Goal: Information Seeking & Learning: Learn about a topic

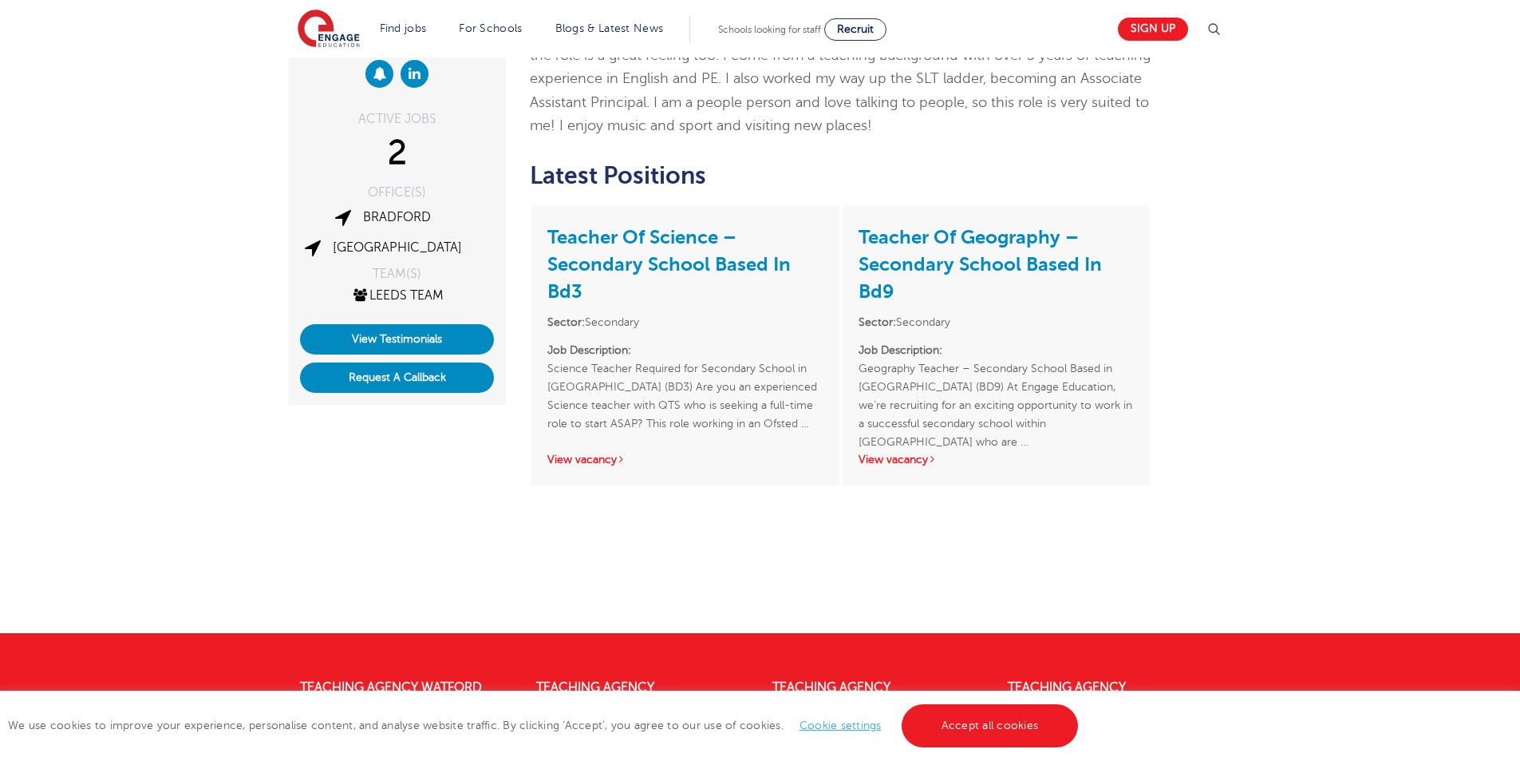
scroll to position [240, 0]
click at [972, 735] on link "Accept all cookies" at bounding box center [990, 725] width 177 height 43
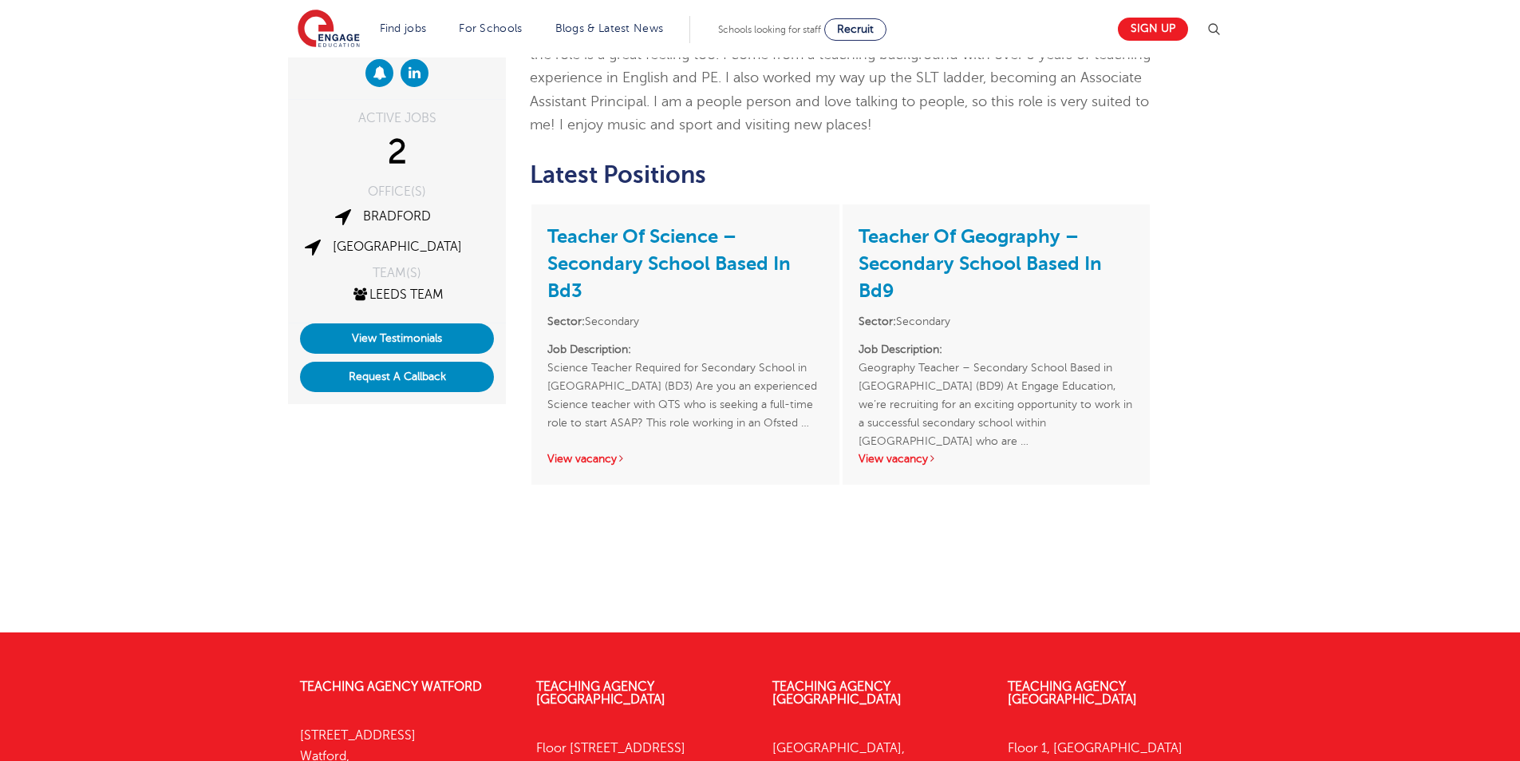
click at [145, 476] on div "[PERSON_NAME] ACTIVE JOBS 2 OFFICE(S) [PERSON_NAME] TEAM(S) Leeds Team View Tes…" at bounding box center [760, 286] width 1520 height 692
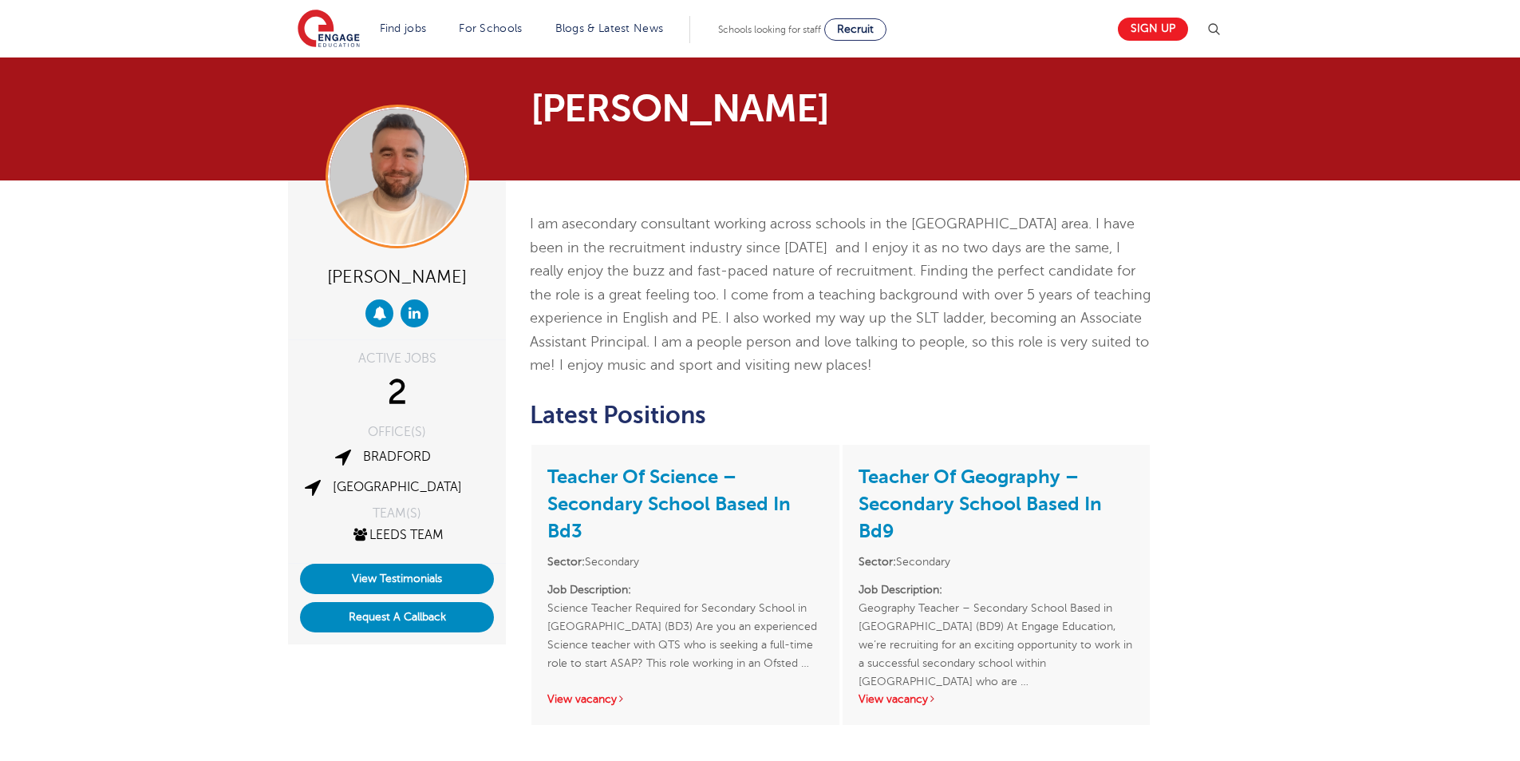
click at [1249, 441] on div "[PERSON_NAME] ACTIVE JOBS 2 OFFICE(S) [PERSON_NAME] TEAM(S) Leeds Team View Tes…" at bounding box center [760, 526] width 1520 height 692
click at [1248, 332] on div "[PERSON_NAME] ACTIVE JOBS 2 OFFICE(S) [PERSON_NAME] TEAM(S) Leeds Team View Tes…" at bounding box center [760, 526] width 1520 height 692
drag, startPoint x: 1446, startPoint y: 322, endPoint x: 1414, endPoint y: 322, distance: 31.9
click at [1437, 322] on div "[PERSON_NAME] ACTIVE JOBS 2 OFFICE(S) [PERSON_NAME] TEAM(S) Leeds Team View Tes…" at bounding box center [760, 526] width 1520 height 692
click at [1201, 380] on div "[PERSON_NAME] ACTIVE JOBS 2 OFFICE(S) [PERSON_NAME] TEAM(S) Leeds Team View Tes…" at bounding box center [760, 494] width 968 height 628
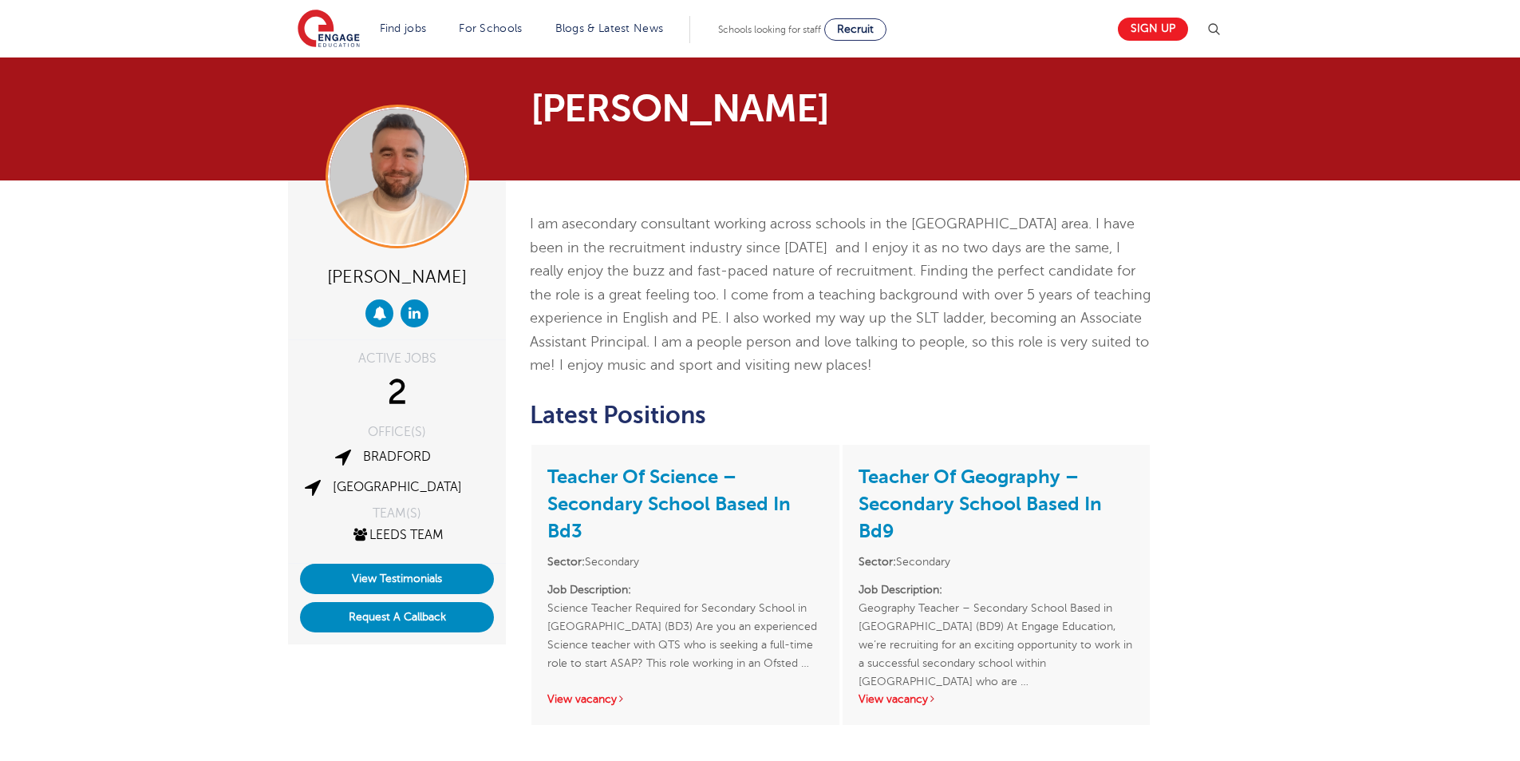
click at [1140, 407] on h2 "Latest Positions" at bounding box center [841, 414] width 622 height 27
click at [1294, 337] on div "[PERSON_NAME] ACTIVE JOBS 2 OFFICE(S) [PERSON_NAME] TEAM(S) Leeds Team View Tes…" at bounding box center [760, 526] width 1520 height 692
click at [1294, 359] on div "[PERSON_NAME] ACTIVE JOBS 2 OFFICE(S) [PERSON_NAME] TEAM(S) Leeds Team View Tes…" at bounding box center [760, 526] width 1520 height 692
click at [1314, 377] on div "Chris Rushton ACTIVE JOBS 2 OFFICE(S) Bradford Leeds TEAM(S) Leeds Team View Te…" at bounding box center [760, 526] width 1520 height 692
click at [1275, 386] on div "Chris Rushton ACTIVE JOBS 2 OFFICE(S) Bradford Leeds TEAM(S) Leeds Team View Te…" at bounding box center [760, 526] width 1520 height 692
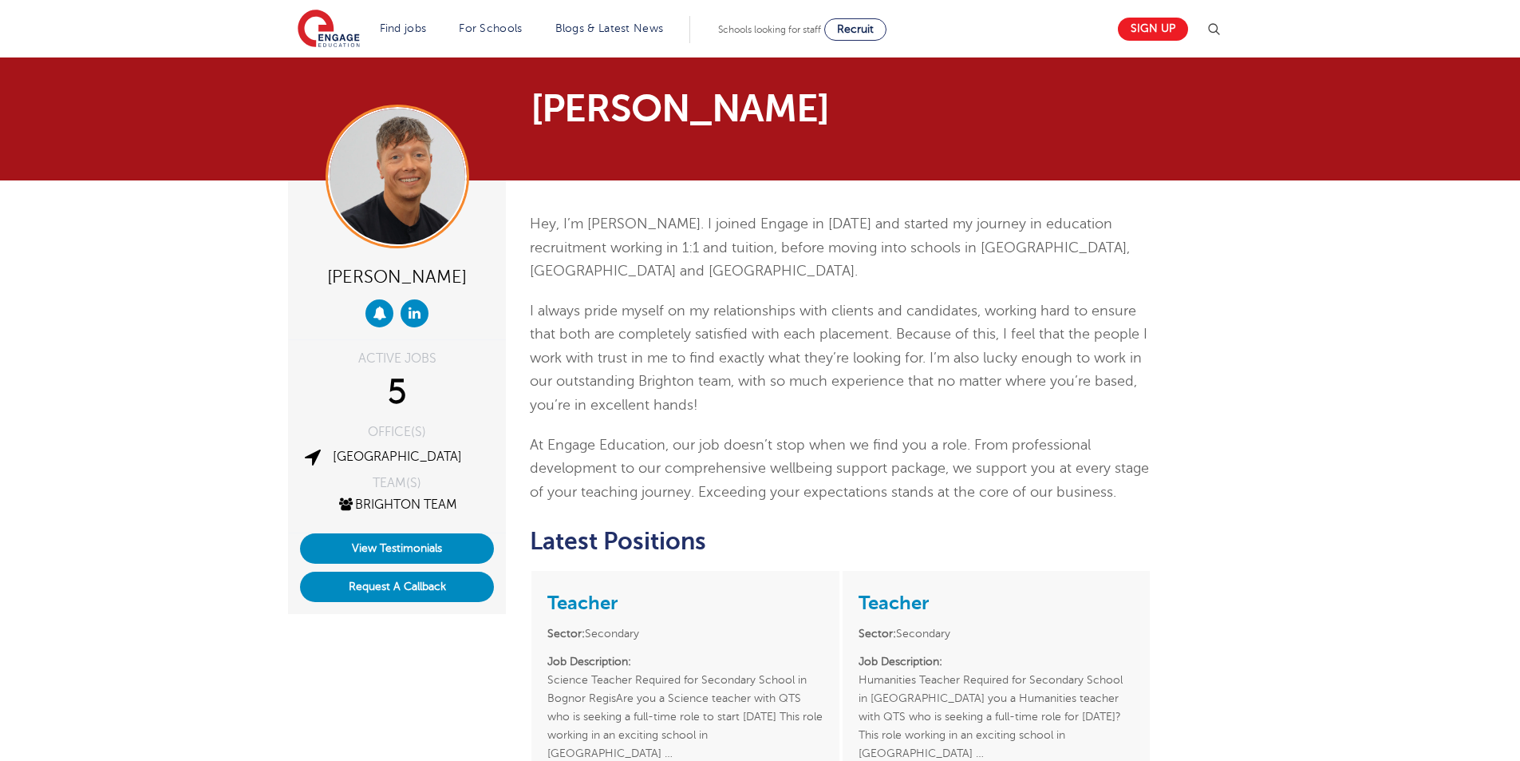
click at [786, 343] on p "I always pride myself on my relationships with clients and candidates, working …" at bounding box center [841, 358] width 622 height 118
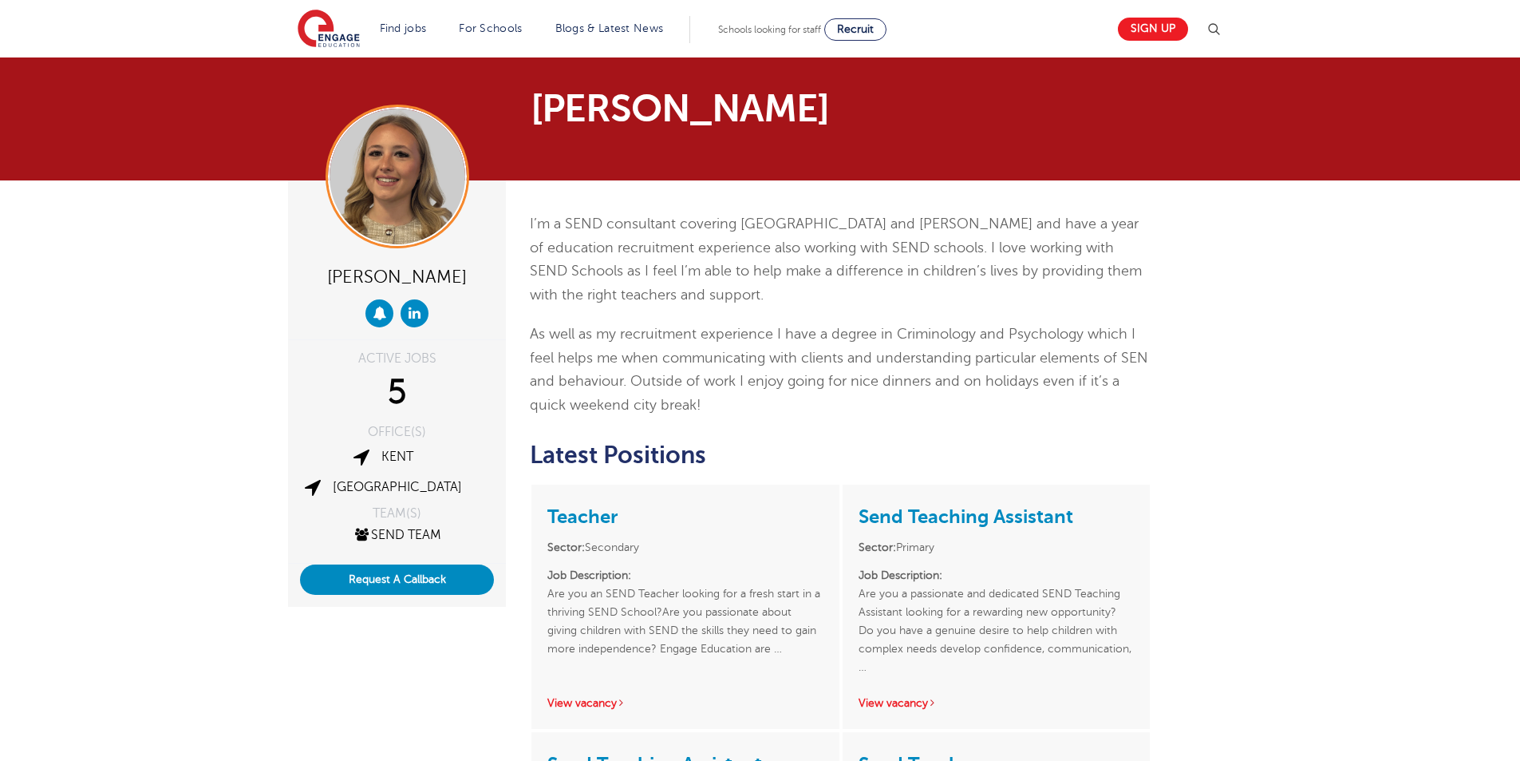
click at [848, 307] on div "I’m a SEND consultant covering [GEOGRAPHIC_DATA] and [PERSON_NAME] and have a y…" at bounding box center [841, 314] width 622 height 205
click at [814, 329] on span "As well as my recruitment experience I have a degree in Criminology and Psychol…" at bounding box center [839, 369] width 619 height 87
click at [1002, 306] on p "I’m a SEND consultant covering [GEOGRAPHIC_DATA] and [PERSON_NAME] and have a y…" at bounding box center [841, 259] width 622 height 94
click at [997, 318] on div "I’m a SEND consultant covering Wandsworth and Lamberth and have a year of educa…" at bounding box center [841, 314] width 622 height 205
click at [1000, 318] on div "I’m a SEND consultant covering Wandsworth and Lamberth and have a year of educa…" at bounding box center [841, 314] width 622 height 205
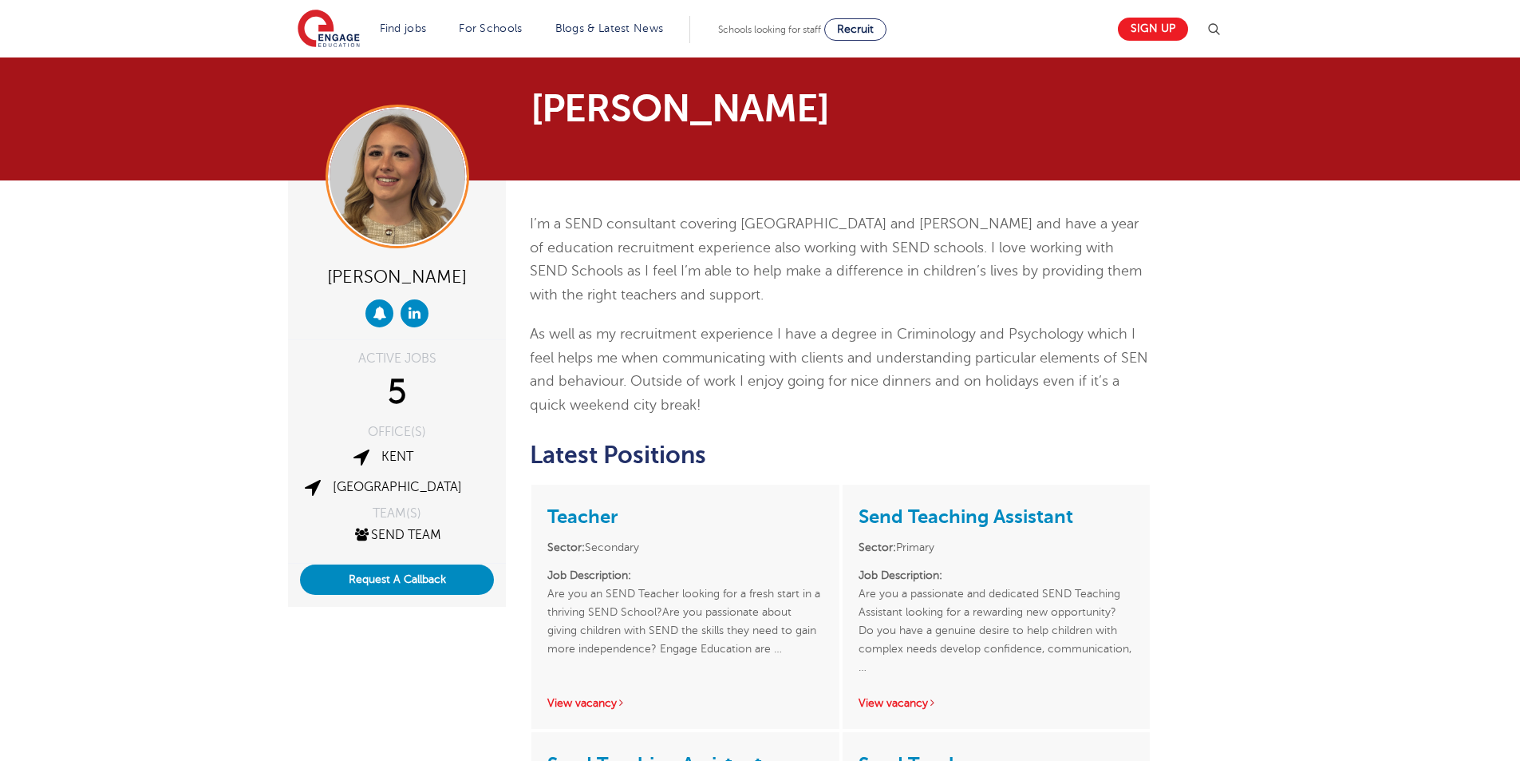
click at [988, 334] on span "As well as my recruitment experience I have a degree in Criminology and Psychol…" at bounding box center [839, 369] width 619 height 87
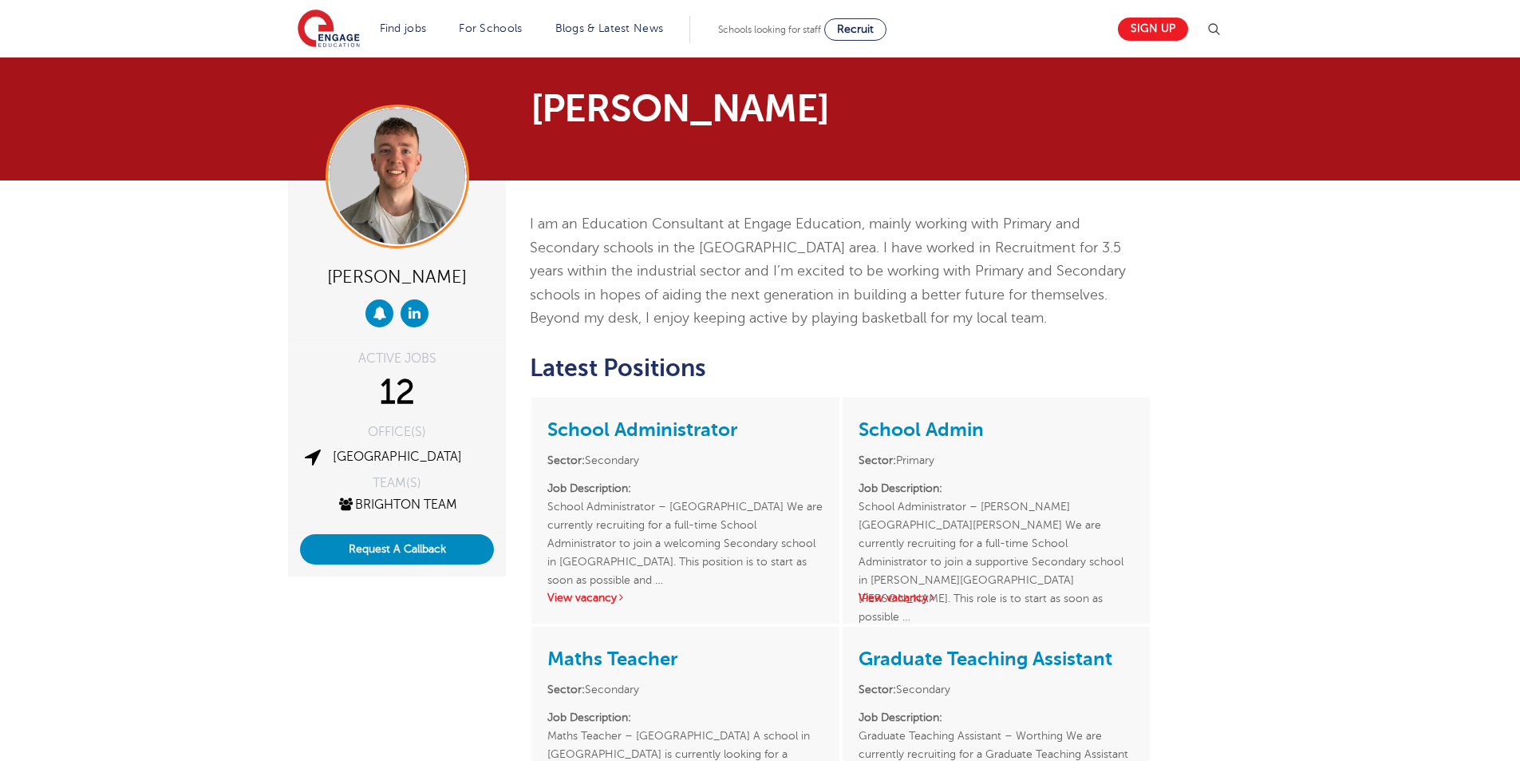
click at [979, 272] on span "I am an Education Consultant at Engage Education, mainly working with Primary a…" at bounding box center [828, 270] width 596 height 110
click at [948, 294] on span "I am an Education Consultant at Engage Education, mainly working with Primary a…" at bounding box center [828, 270] width 596 height 110
click at [995, 310] on p "I am an Education Consultant at Engage Education, mainly working with Primary a…" at bounding box center [841, 271] width 622 height 118
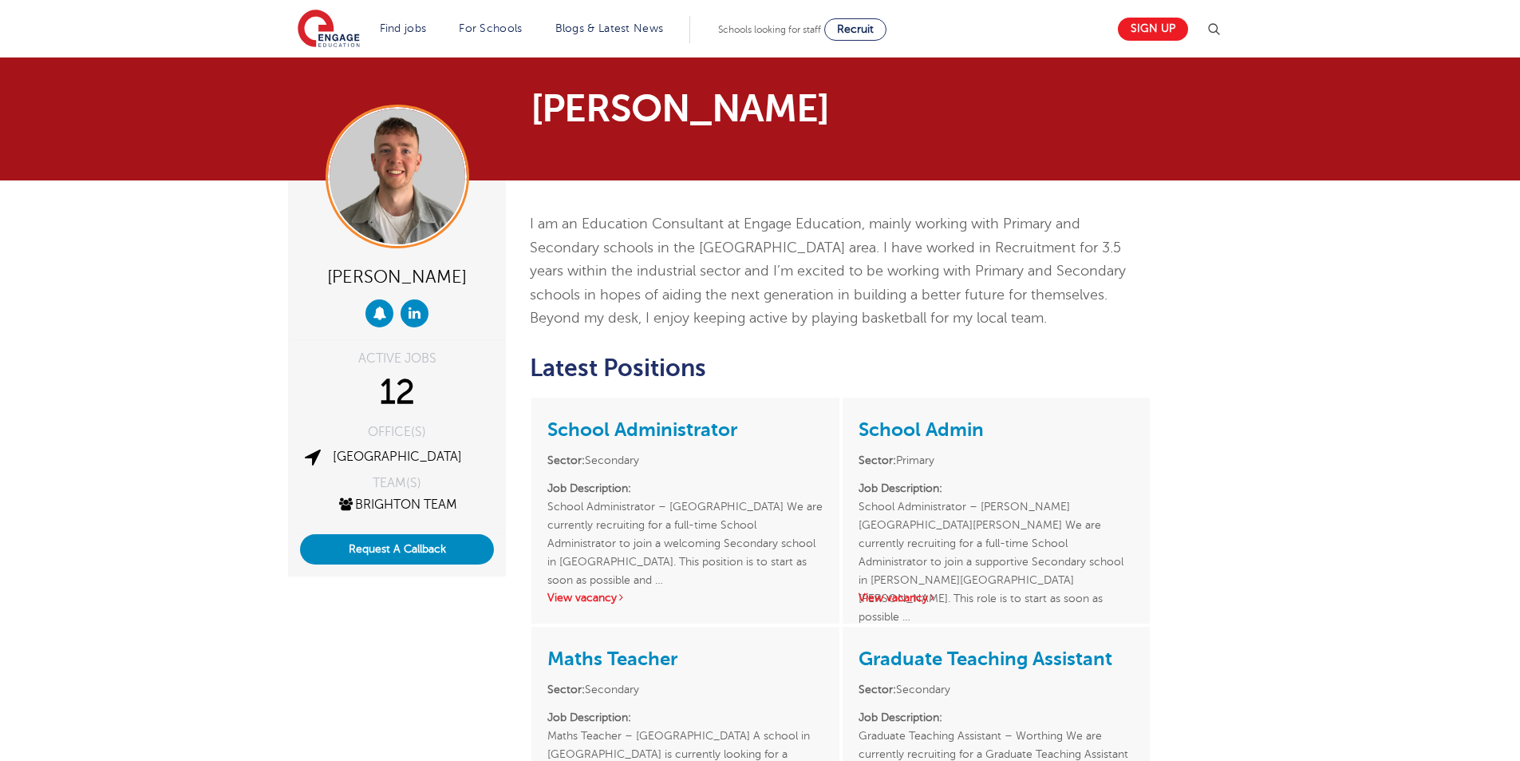
click at [1142, 328] on p "I am an Education Consultant at Engage Education, mainly working with Primary a…" at bounding box center [841, 271] width 622 height 118
click at [947, 407] on div "School Admin Sector: Primary Job Description: School Administrator – [PERSON_NA…" at bounding box center [996, 510] width 307 height 226
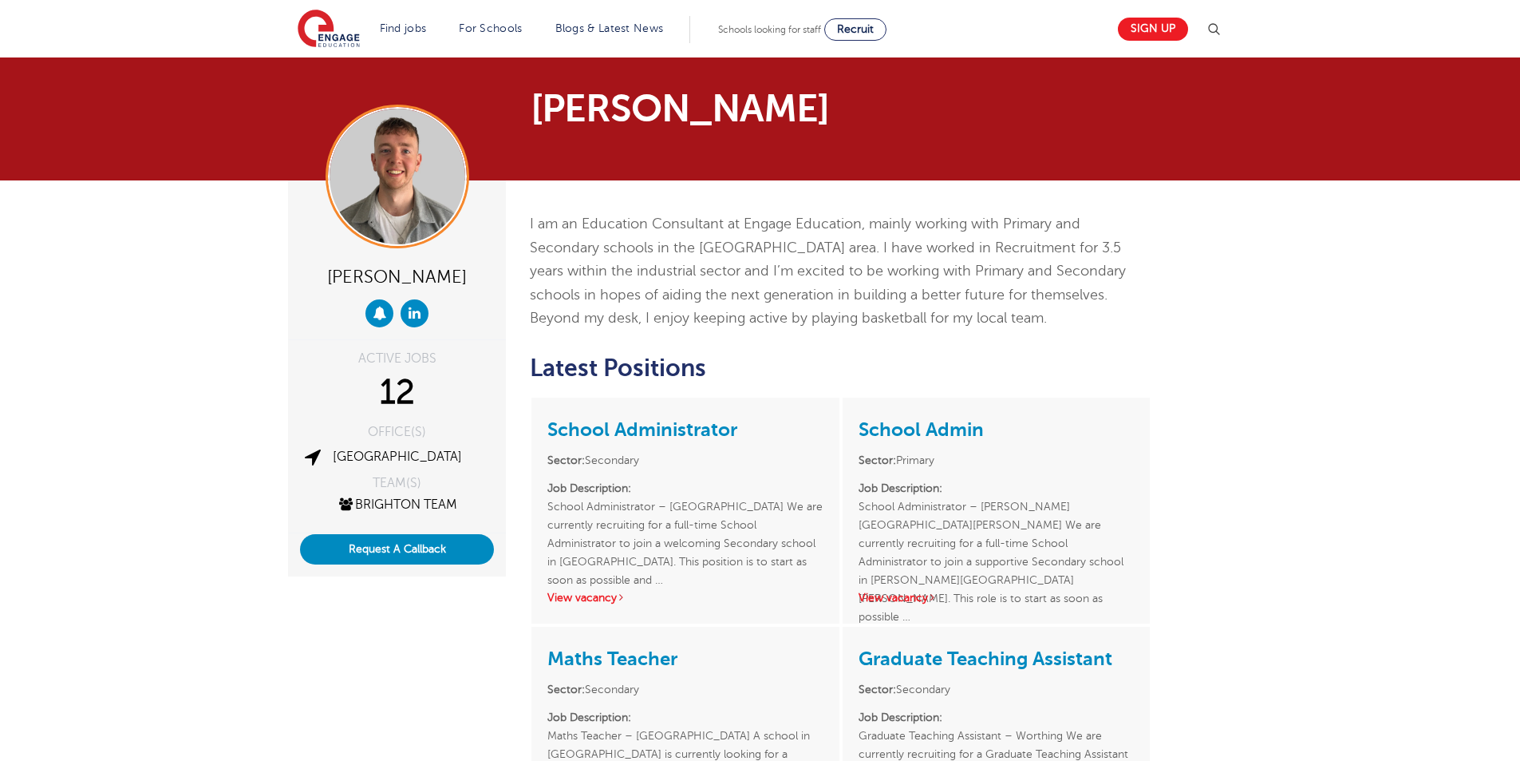
click at [997, 298] on span "I am an Education Consultant at Engage Education, mainly working with Primary a…" at bounding box center [828, 270] width 596 height 110
click at [911, 296] on span "I am an Education Consultant at Engage Education, mainly working with Primary a…" at bounding box center [828, 270] width 596 height 110
click at [1037, 330] on p "I am an Education Consultant at Engage Education, mainly working with Primary a…" at bounding box center [841, 271] width 622 height 118
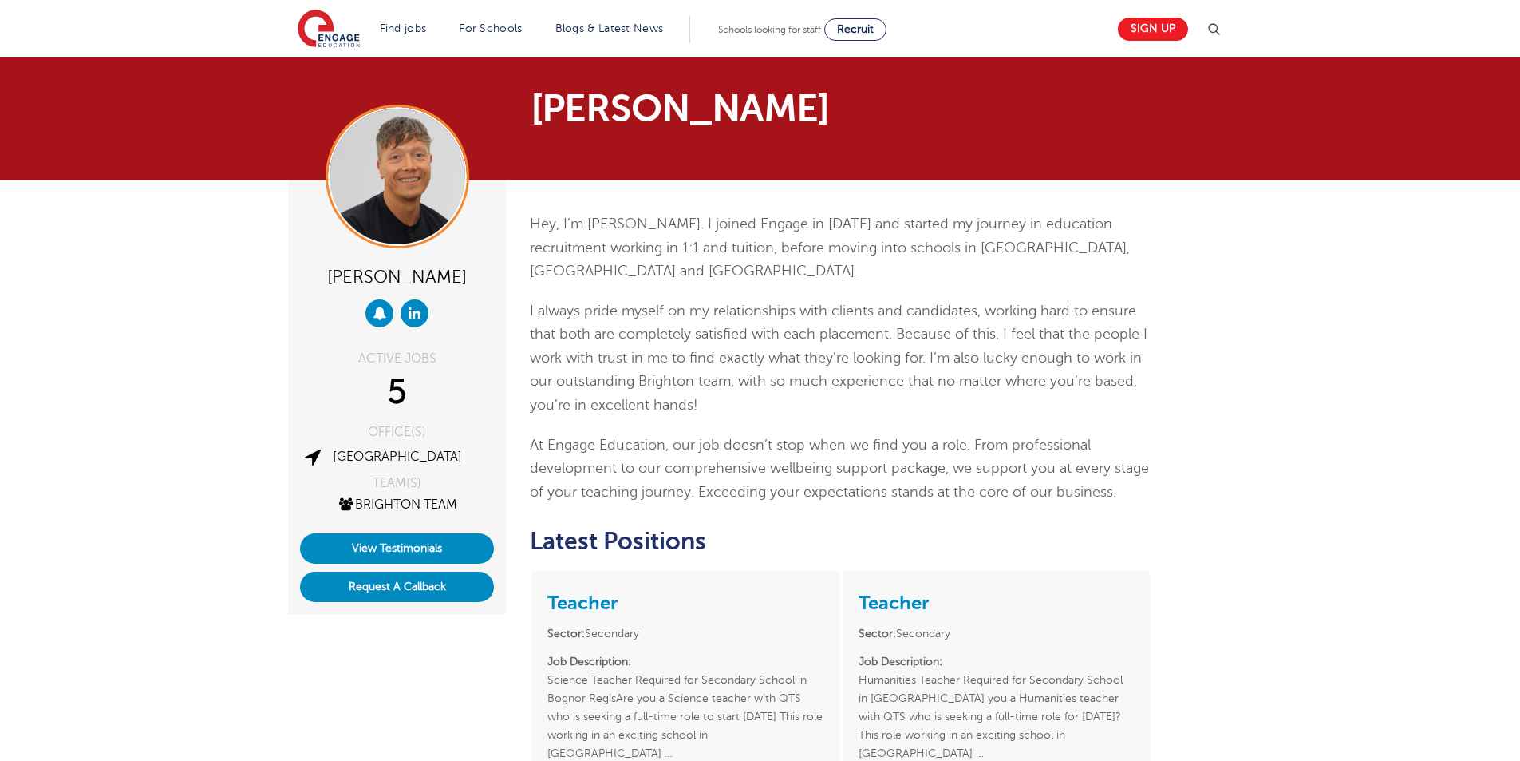
drag, startPoint x: 1217, startPoint y: 407, endPoint x: 1225, endPoint y: 406, distance: 8.0
click at [1318, 309] on div "[PERSON_NAME] ACTIVE JOBS 4 OFFICE(S) [GEOGRAPHIC_DATA] TEAM(S)" at bounding box center [760, 685] width 1520 height 1011
